Goal: Task Accomplishment & Management: Manage account settings

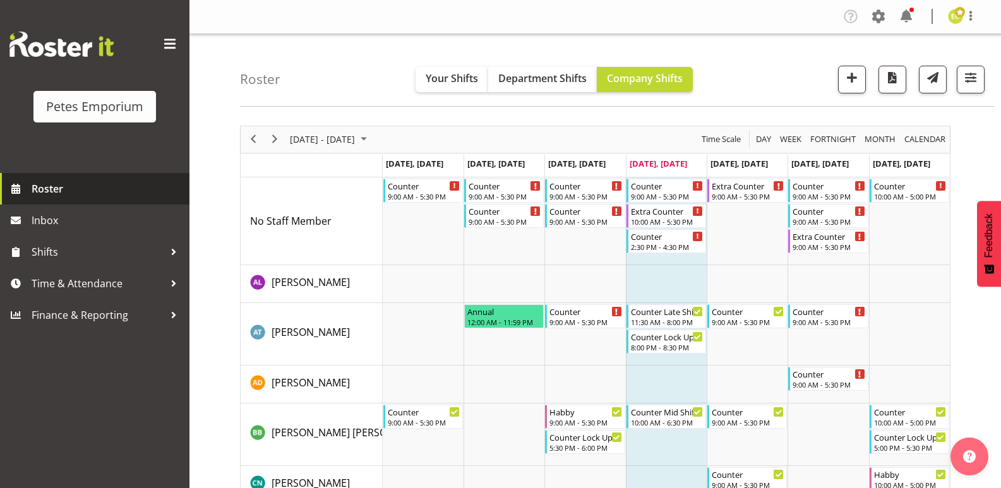
click at [77, 191] on span "Roster" at bounding box center [108, 188] width 152 height 19
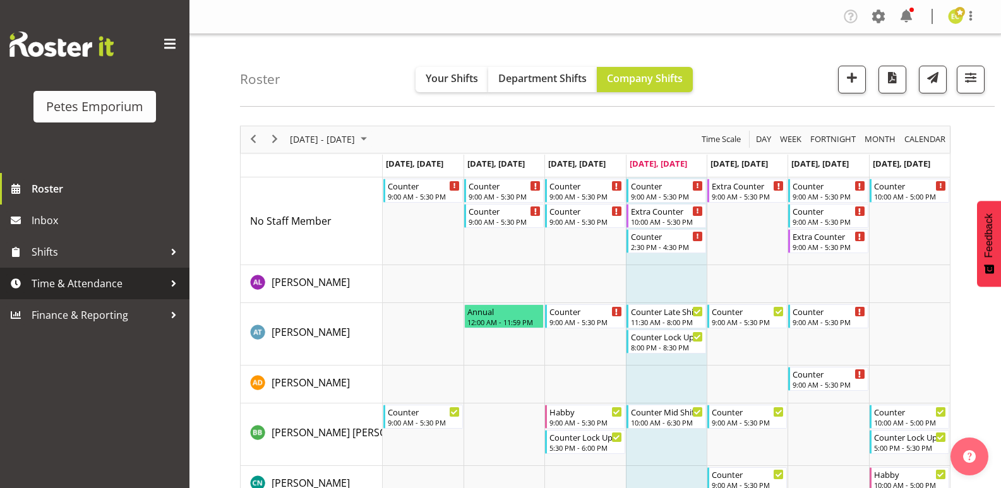
click at [71, 279] on span "Time & Attendance" at bounding box center [98, 283] width 133 height 19
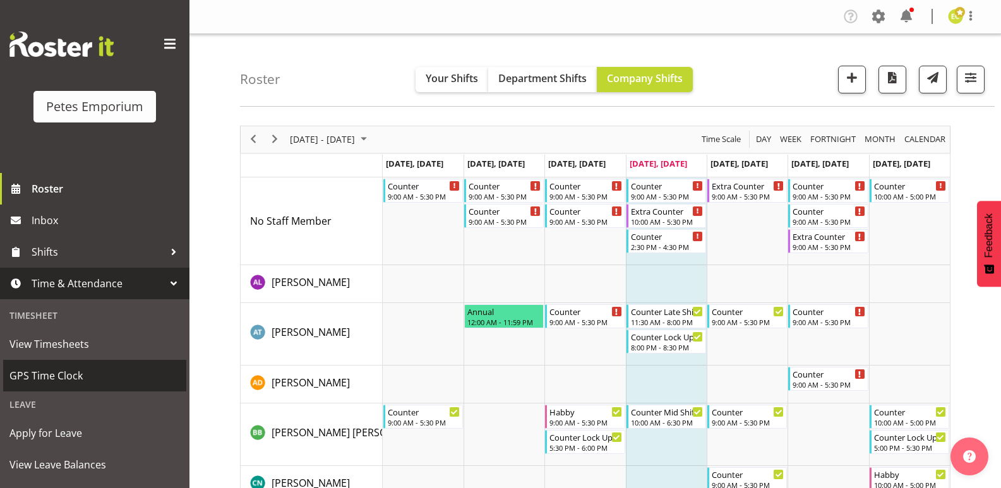
click at [61, 378] on span "GPS Time Clock" at bounding box center [94, 375] width 170 height 19
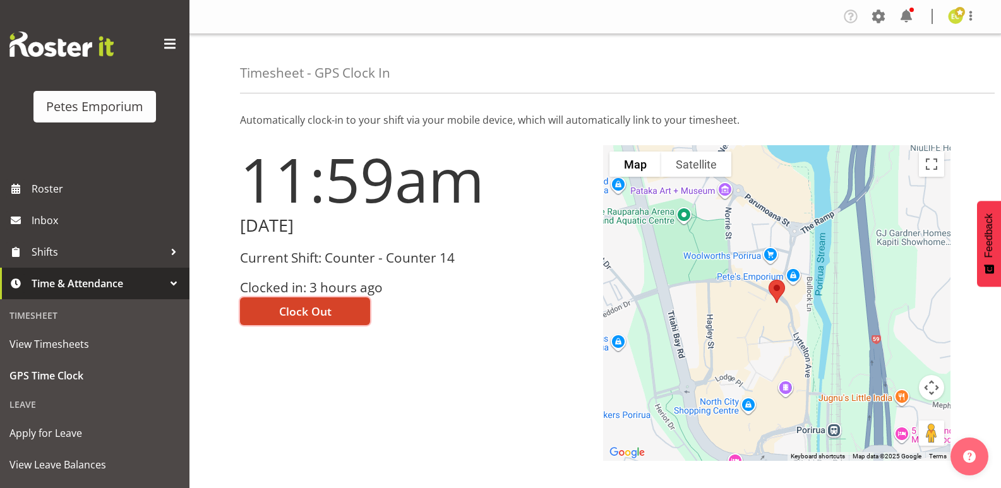
click at [347, 309] on button "Clock Out" at bounding box center [305, 311] width 130 height 28
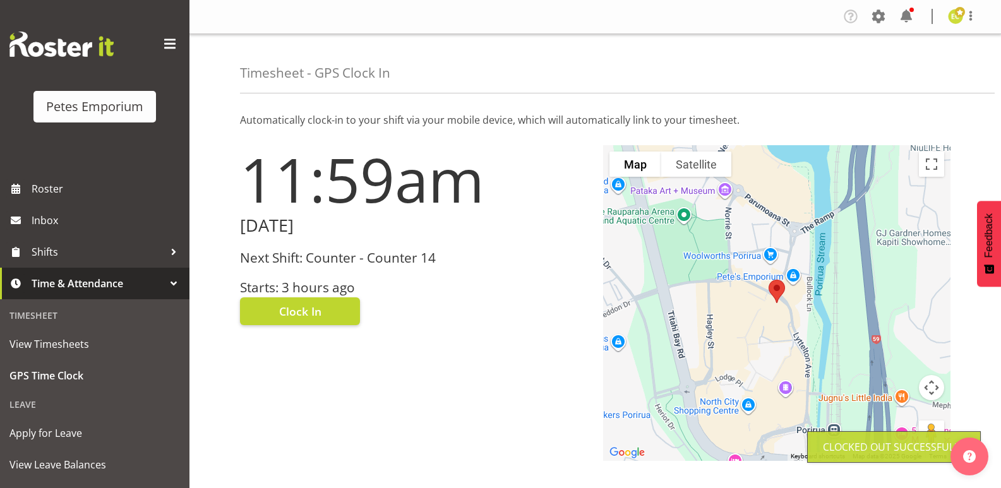
drag, startPoint x: 969, startPoint y: 16, endPoint x: 939, endPoint y: 31, distance: 32.8
click at [969, 16] on span at bounding box center [970, 15] width 15 height 15
click at [883, 71] on link "Log Out" at bounding box center [917, 66] width 121 height 23
